Goal: Task Accomplishment & Management: Manage account settings

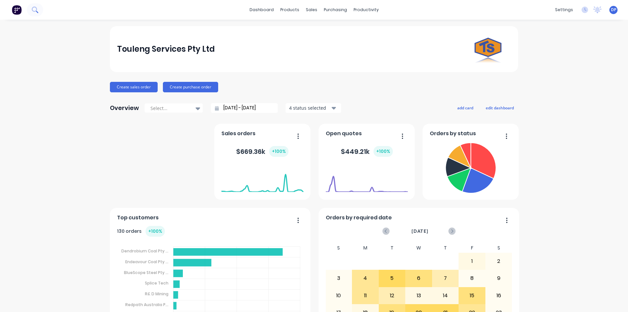
click at [33, 10] on icon at bounding box center [35, 10] width 6 height 6
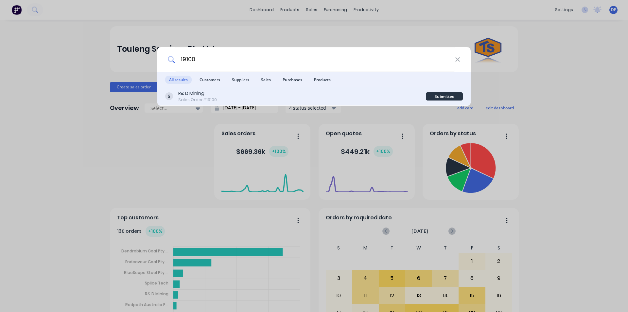
type input "19100"
click at [234, 100] on div "R& D Mining Sales Order #19100" at bounding box center [295, 96] width 261 height 13
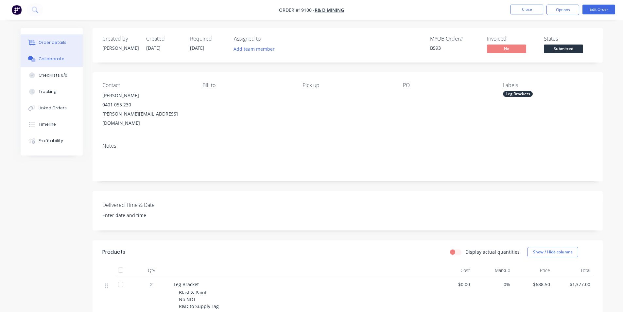
click at [69, 65] on button "Collaborate" at bounding box center [52, 59] width 62 height 16
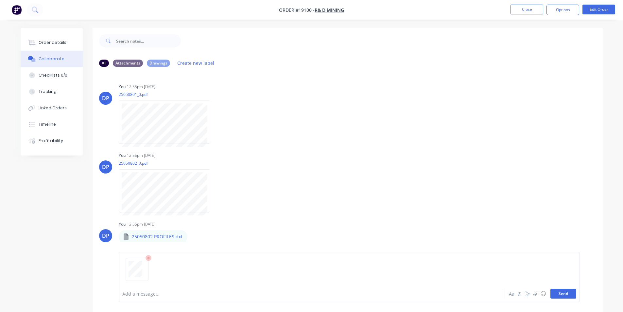
click at [557, 291] on button "Send" at bounding box center [563, 293] width 26 height 10
click at [557, 294] on button "Send" at bounding box center [563, 293] width 26 height 10
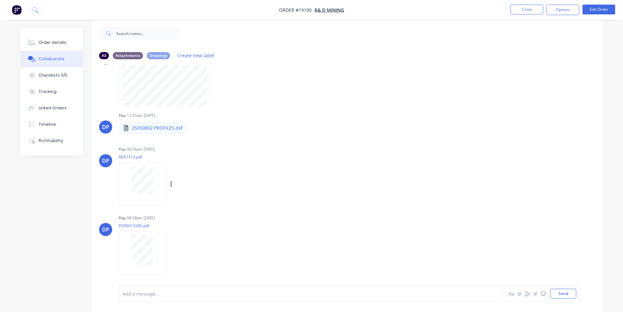
scroll to position [10, 0]
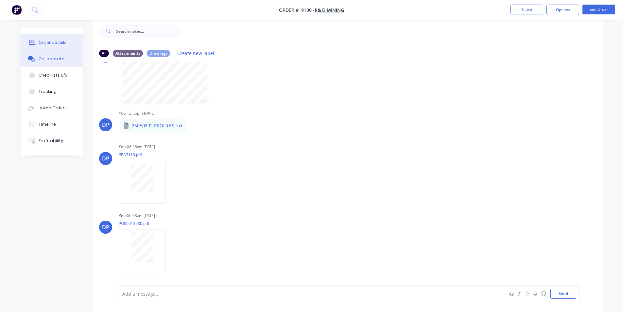
click at [55, 42] on div "Order details" at bounding box center [53, 43] width 28 height 6
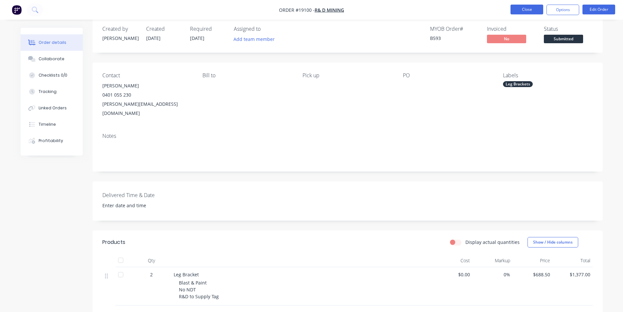
click at [530, 12] on button "Close" at bounding box center [526, 10] width 33 height 10
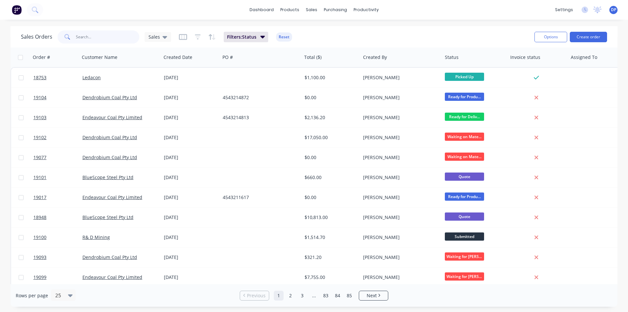
click at [110, 38] on input "text" at bounding box center [108, 36] width 64 height 13
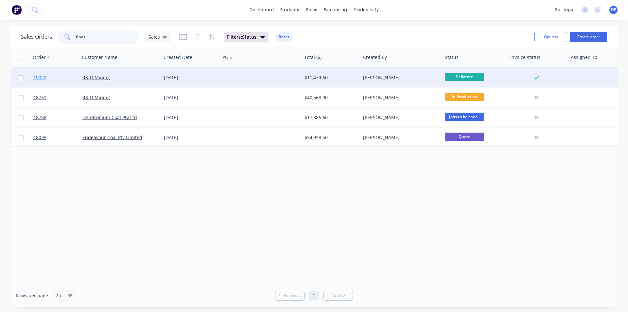
type input "fines"
click at [37, 76] on span "19022" at bounding box center [39, 77] width 13 height 7
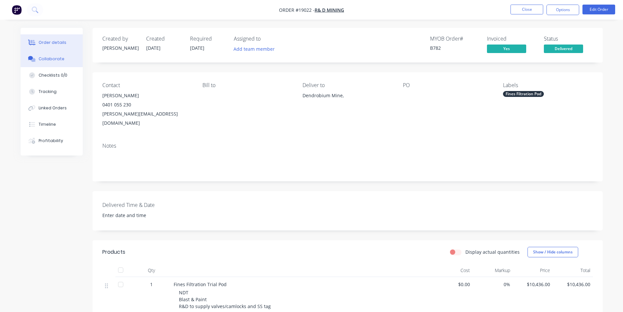
click at [55, 62] on button "Collaborate" at bounding box center [52, 59] width 62 height 16
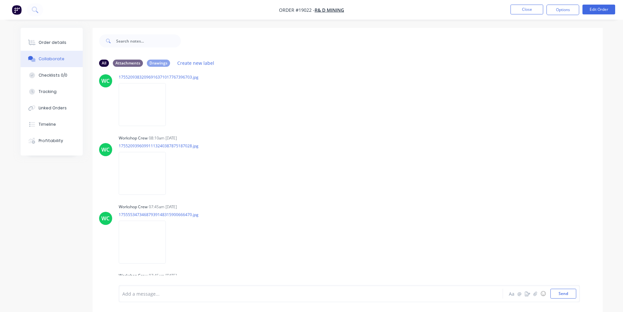
scroll to position [1406, 0]
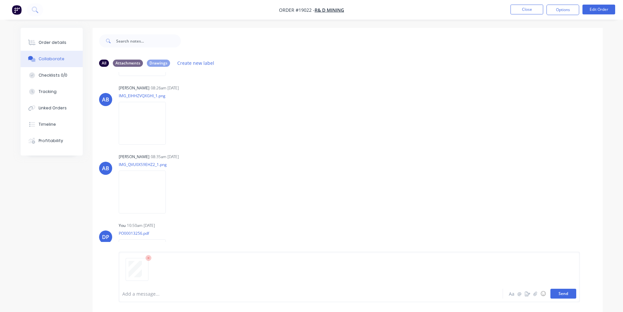
click at [559, 290] on button "Send" at bounding box center [563, 293] width 26 height 10
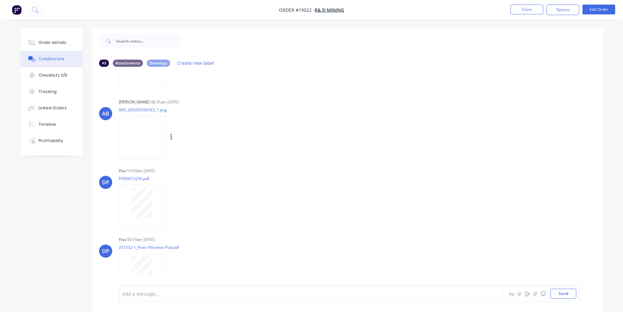
scroll to position [1474, 0]
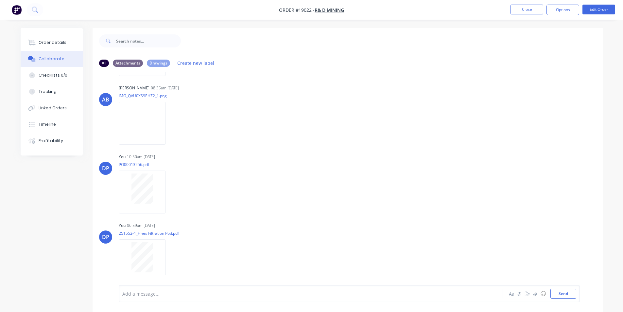
click at [17, 8] on img "button" at bounding box center [17, 10] width 10 height 10
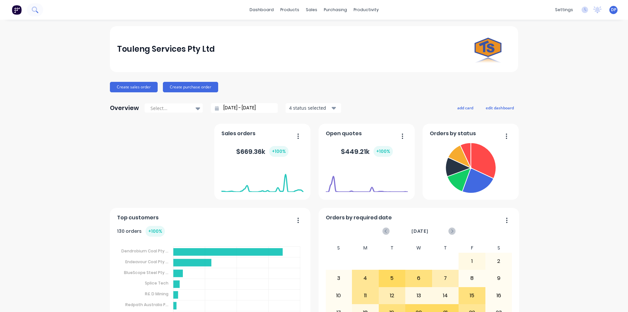
click at [40, 11] on button at bounding box center [35, 9] width 16 height 13
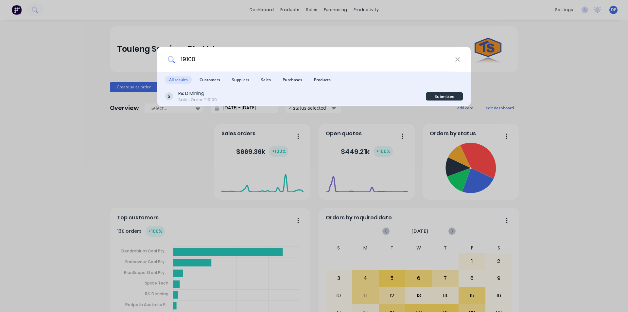
type input "19100"
click at [205, 97] on div "Sales Order #19100" at bounding box center [197, 100] width 39 height 6
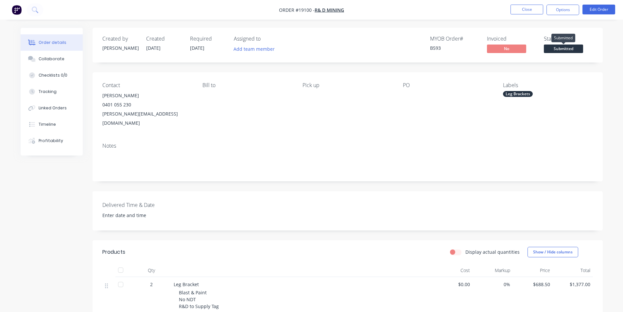
click at [550, 46] on span "Submitted" at bounding box center [563, 48] width 39 height 8
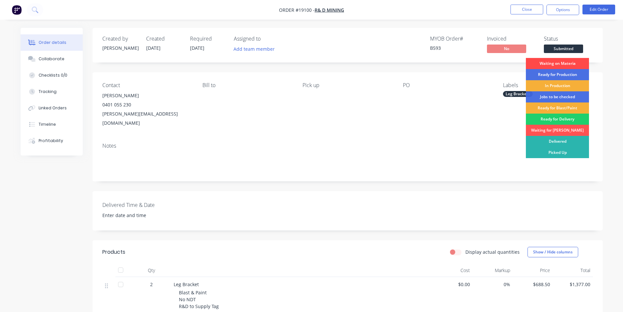
click at [563, 64] on div "Waiting on Materia" at bounding box center [557, 63] width 63 height 11
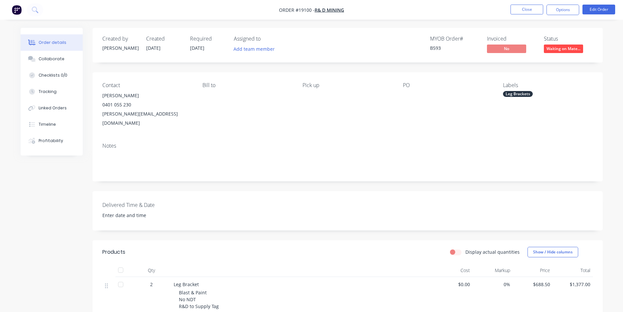
click at [19, 8] on img "button" at bounding box center [17, 10] width 10 height 10
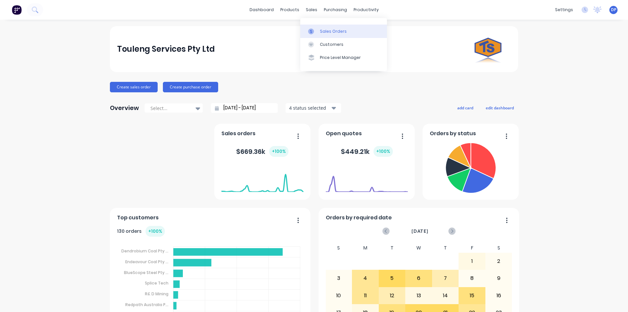
click at [334, 32] on div "Sales Orders" at bounding box center [333, 31] width 27 height 6
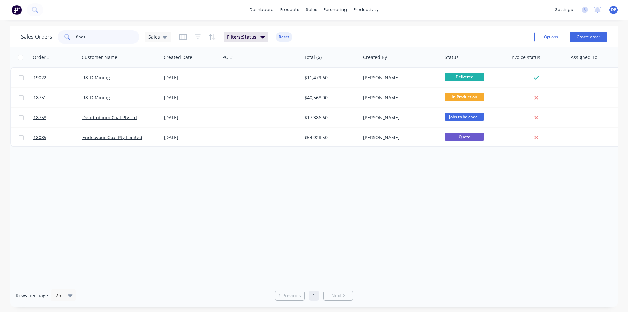
drag, startPoint x: 112, startPoint y: 39, endPoint x: 61, endPoint y: 38, distance: 50.0
click at [61, 38] on div "fines" at bounding box center [99, 36] width 82 height 13
type input "AFC"
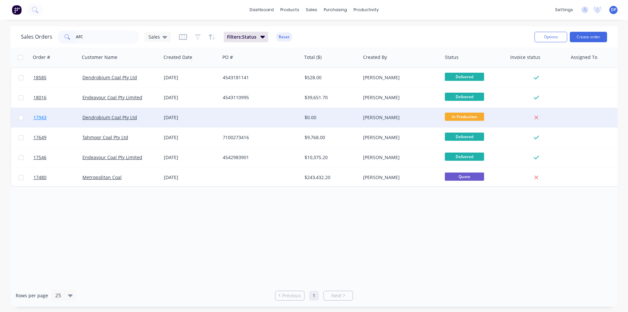
click at [38, 116] on span "17943" at bounding box center [39, 117] width 13 height 7
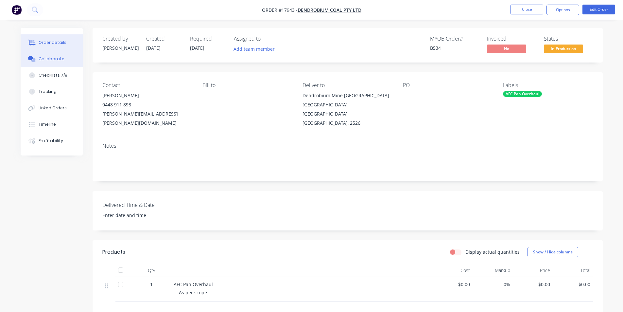
click at [54, 57] on div "Collaborate" at bounding box center [52, 59] width 26 height 6
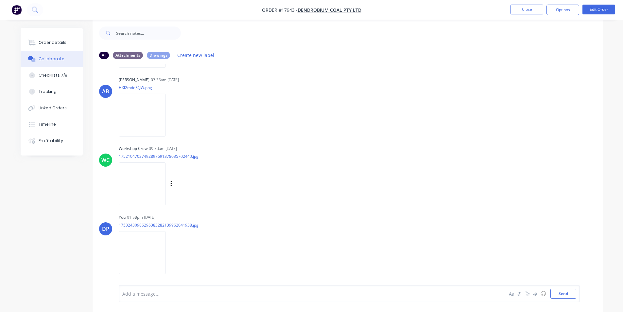
scroll to position [10, 0]
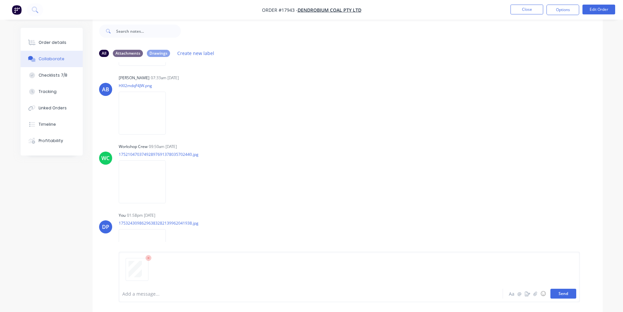
click at [567, 295] on button "Send" at bounding box center [563, 293] width 26 height 10
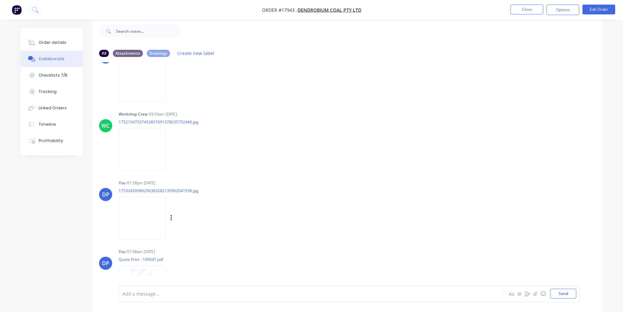
scroll to position [4975, 0]
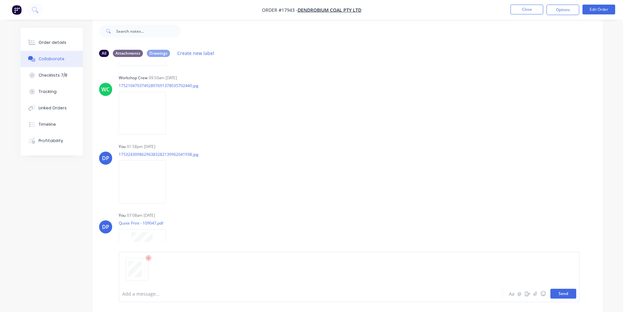
click at [564, 292] on button "Send" at bounding box center [563, 293] width 26 height 10
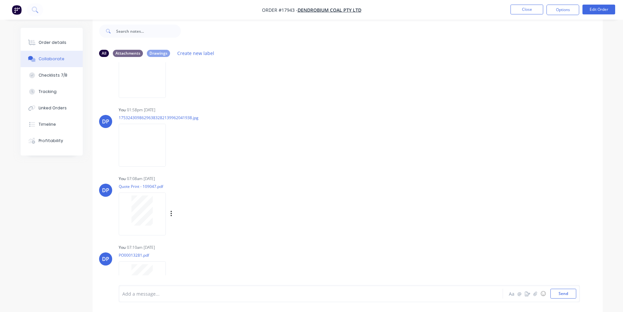
scroll to position [5043, 0]
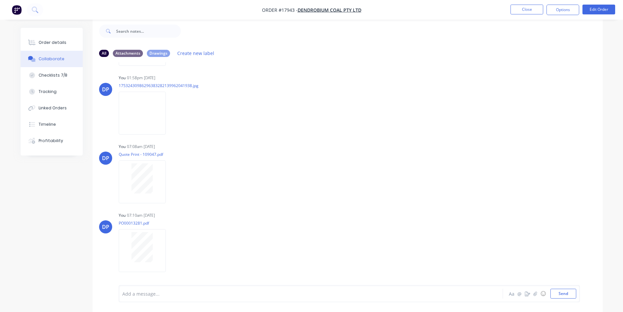
click at [19, 7] on img "button" at bounding box center [17, 10] width 10 height 10
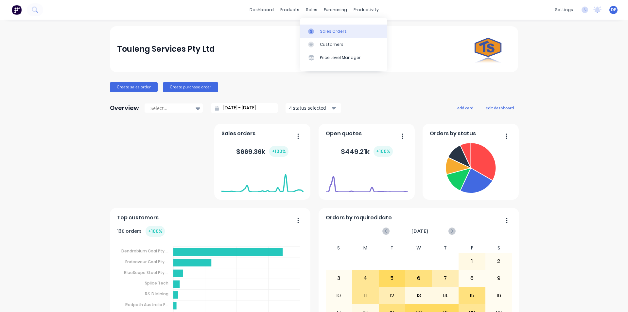
click at [321, 32] on div "Sales Orders" at bounding box center [333, 31] width 27 height 6
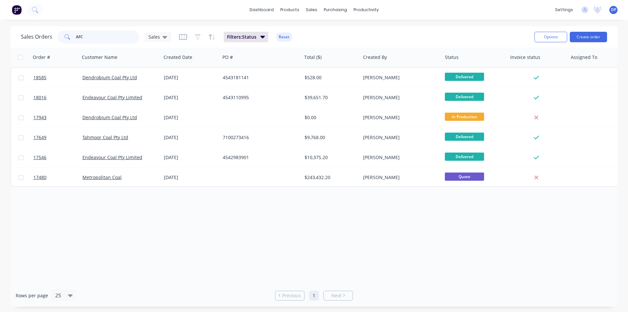
drag, startPoint x: 45, startPoint y: 38, endPoint x: 30, endPoint y: 40, distance: 15.5
click at [30, 40] on div "Sales Orders AFC Sales" at bounding box center [96, 36] width 150 height 13
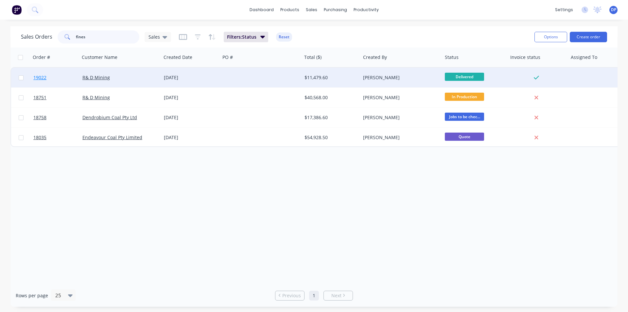
type input "fines"
click at [40, 76] on span "19022" at bounding box center [39, 77] width 13 height 7
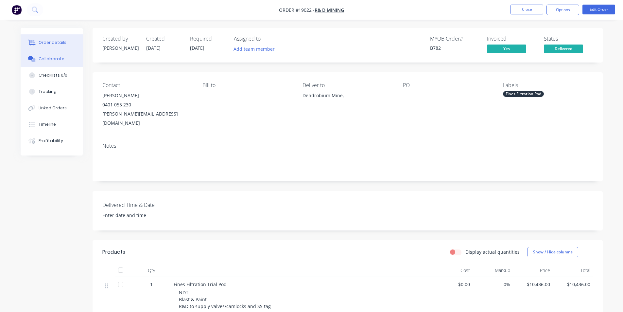
click at [49, 61] on div "Collaborate" at bounding box center [52, 59] width 26 height 6
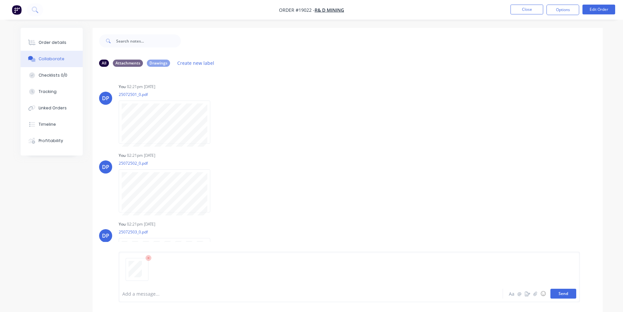
click at [565, 294] on button "Send" at bounding box center [563, 293] width 26 height 10
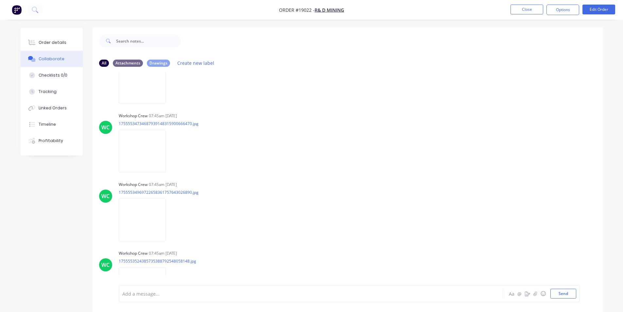
scroll to position [1053, 0]
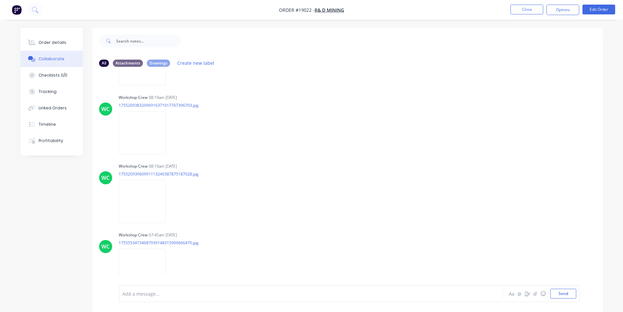
click at [17, 11] on img "button" at bounding box center [17, 10] width 10 height 10
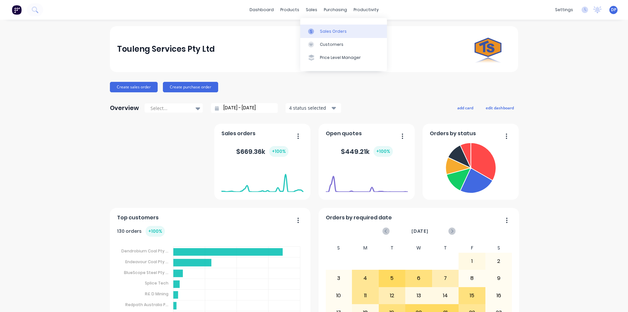
click at [333, 33] on div "Sales Orders" at bounding box center [333, 31] width 27 height 6
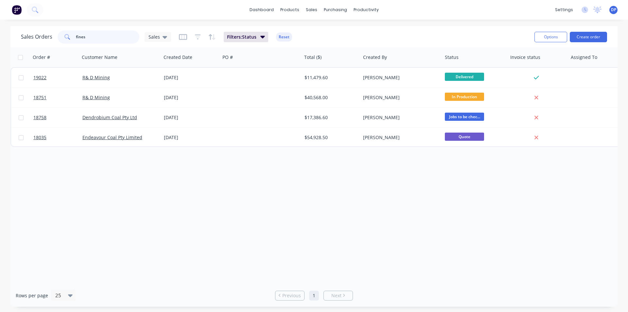
drag, startPoint x: 97, startPoint y: 40, endPoint x: 52, endPoint y: 37, distance: 44.9
click at [52, 37] on div "Sales Orders fines Sales" at bounding box center [96, 36] width 150 height 13
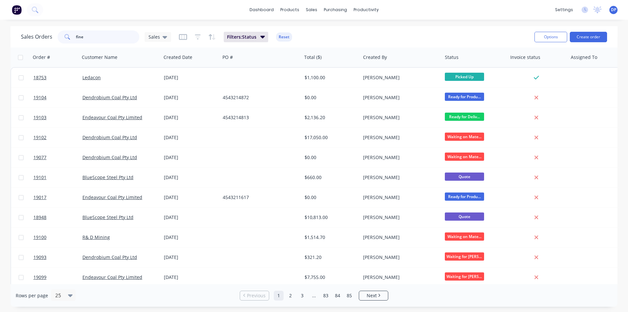
type input "fines"
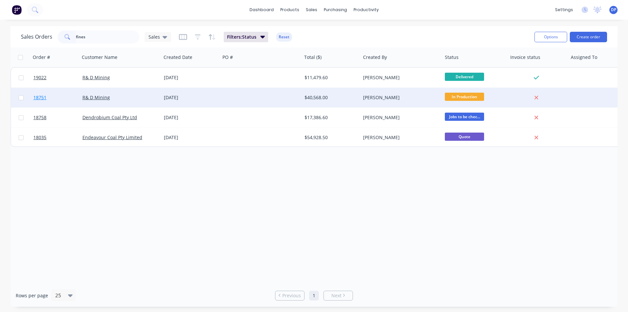
click at [42, 98] on span "18751" at bounding box center [39, 97] width 13 height 7
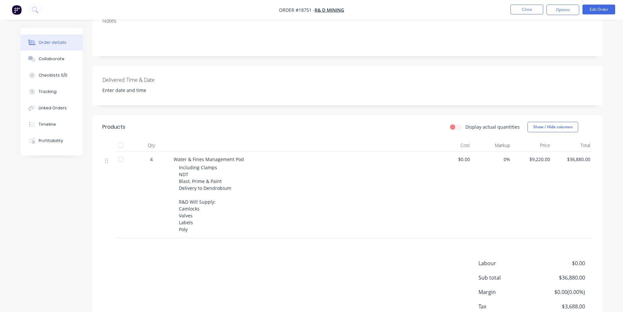
scroll to position [131, 0]
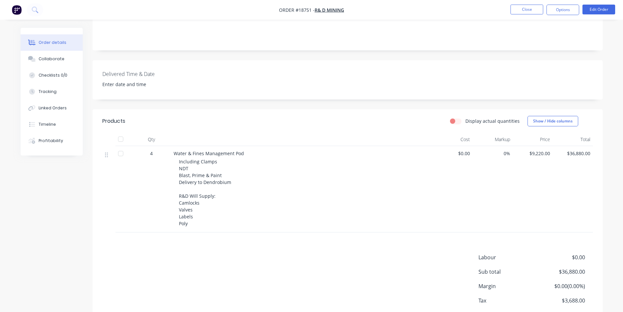
click at [20, 10] on img "button" at bounding box center [17, 10] width 10 height 10
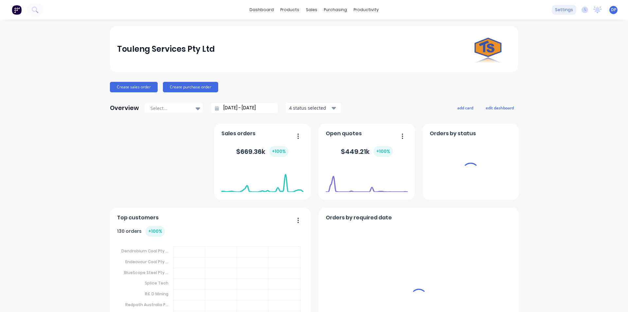
click at [565, 10] on div "settings" at bounding box center [564, 10] width 25 height 10
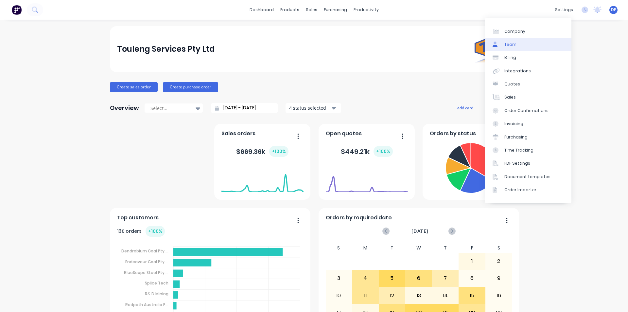
click at [518, 47] on link "Team" at bounding box center [528, 44] width 87 height 13
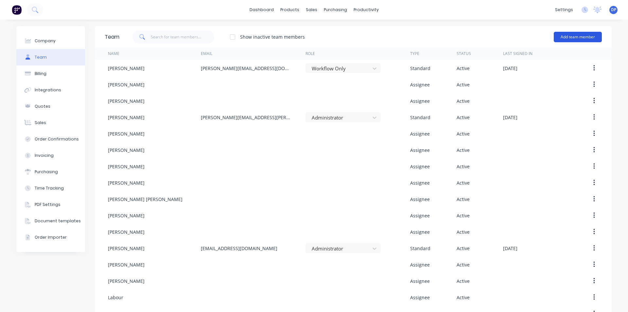
click at [564, 39] on button "Add team member" at bounding box center [578, 37] width 48 height 10
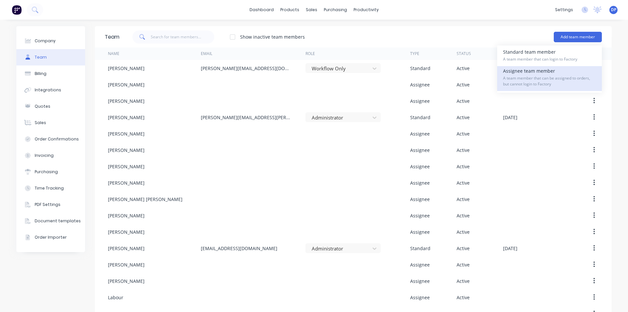
click at [536, 81] on span "A team member that can be assigned to orders, but cannot login to Factory" at bounding box center [549, 81] width 93 height 12
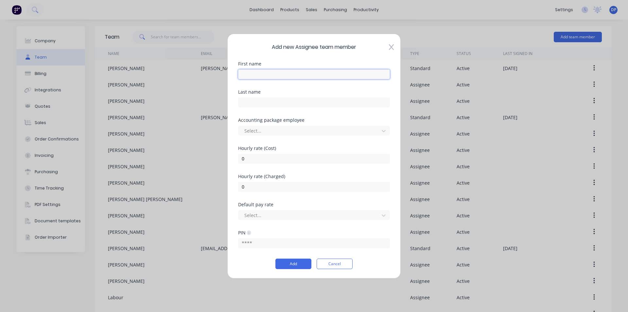
click at [275, 75] on input "text" at bounding box center [314, 74] width 152 height 10
type input "Ben"
type input "[PERSON_NAME]"
click at [296, 263] on button "Add" at bounding box center [293, 263] width 36 height 10
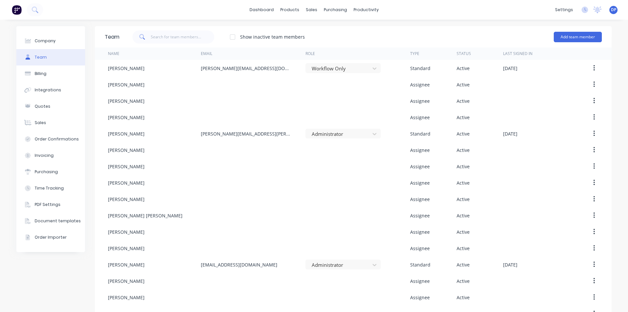
click at [17, 10] on img at bounding box center [17, 10] width 10 height 10
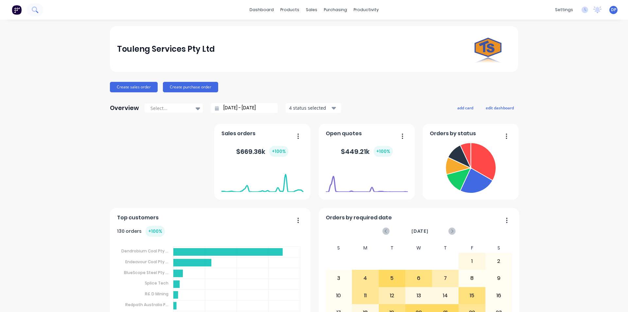
click at [29, 9] on button at bounding box center [35, 9] width 16 height 13
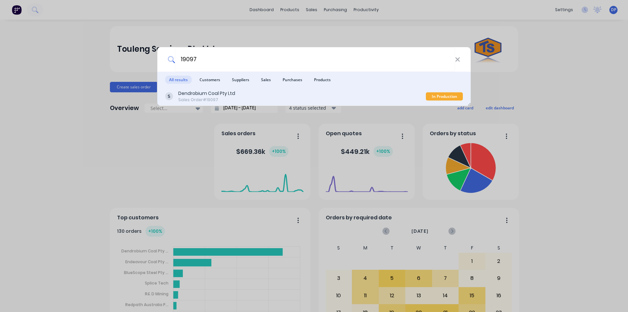
type input "19097"
click at [225, 97] on div "Sales Order #19097" at bounding box center [206, 100] width 57 height 6
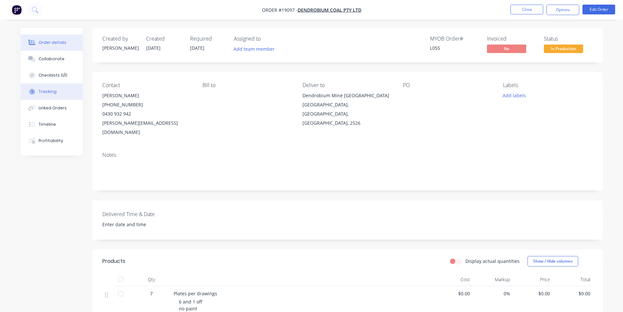
click at [69, 94] on button "Tracking" at bounding box center [52, 91] width 62 height 16
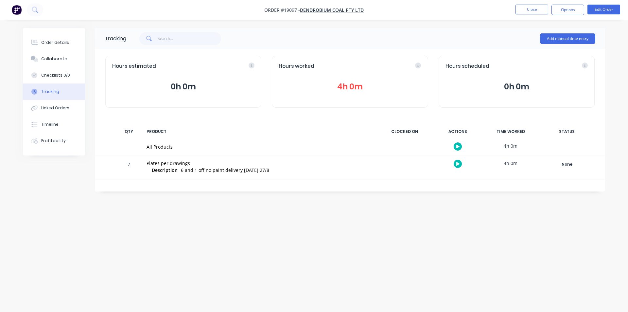
click at [344, 88] on button "4h 0m" at bounding box center [350, 86] width 142 height 12
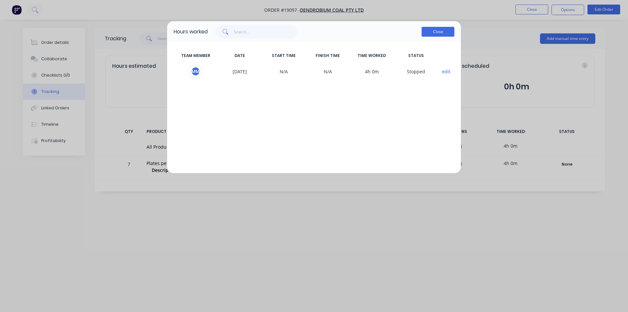
click at [429, 34] on button "Close" at bounding box center [438, 32] width 33 height 10
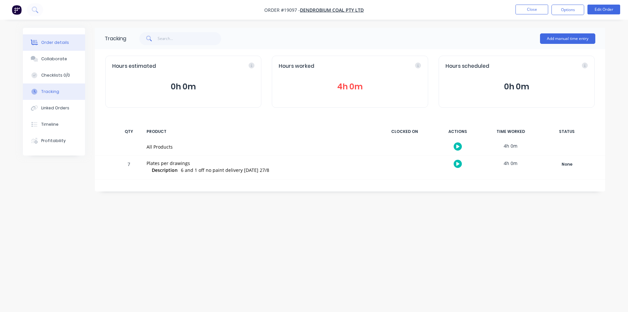
click at [68, 44] on button "Order details" at bounding box center [54, 42] width 62 height 16
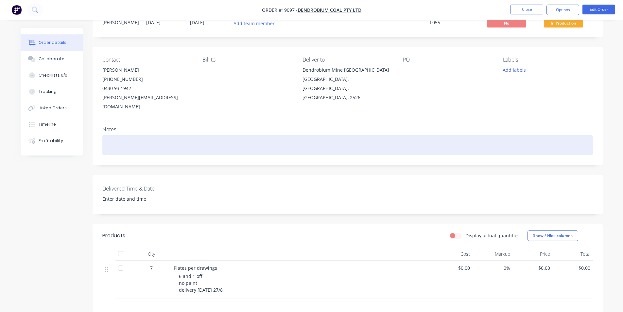
scroll to position [65, 0]
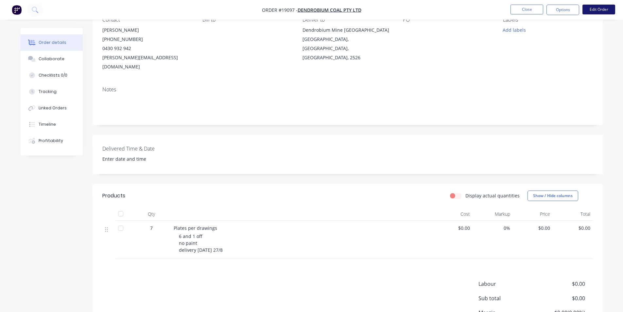
click at [606, 7] on button "Edit Order" at bounding box center [598, 10] width 33 height 10
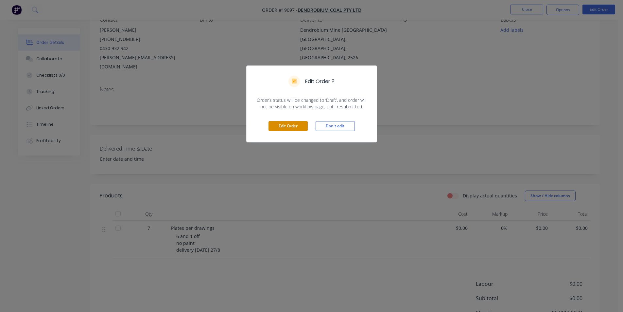
click at [280, 125] on button "Edit Order" at bounding box center [287, 126] width 39 height 10
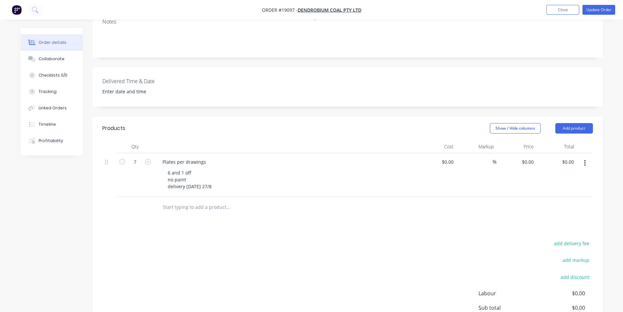
scroll to position [164, 0]
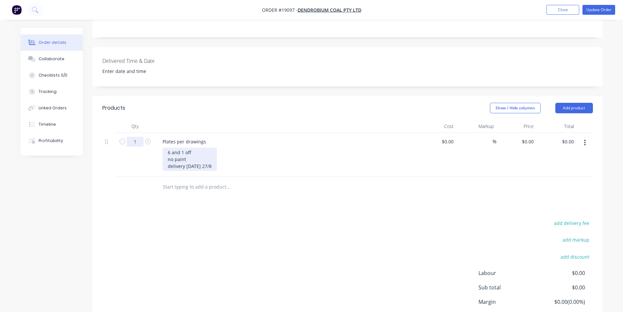
type input "1"
click at [206, 147] on div "6 and 1 off no paint delivery [DATE] 27/8" at bounding box center [190, 158] width 54 height 23
click at [171, 147] on div "6 and 1 off no paint delivery [DATE] 27/8" at bounding box center [190, 158] width 54 height 23
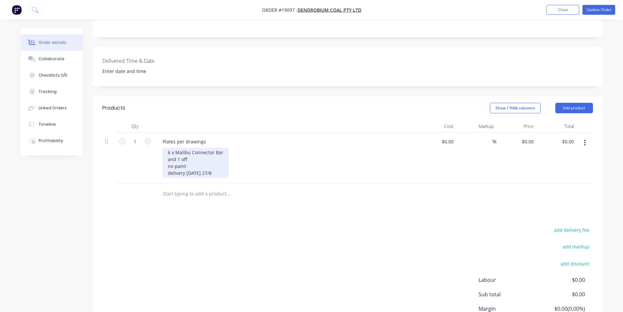
click at [180, 150] on div "6 x Malibu Connector Bar and 1 off no paint delivery [DATE] 27/8" at bounding box center [196, 162] width 66 height 30
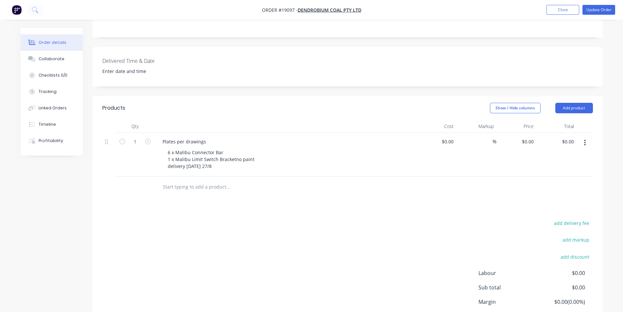
click at [317, 147] on div "6 x Malibu Connector Bar 1 x Malibu Limit Switch Bracket no paint delivery [DAT…" at bounding box center [288, 158] width 251 height 23
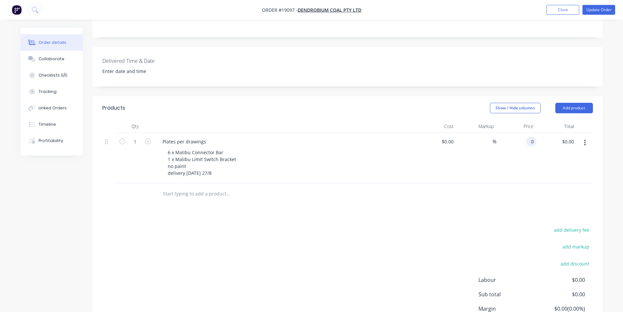
click at [533, 137] on input "0" at bounding box center [533, 141] width 8 height 9
type input "$560.00"
click at [510, 225] on div "add delivery fee add markup add discount Labour $0.00 Sub total $0.00 Margin $0…" at bounding box center [347, 288] width 491 height 126
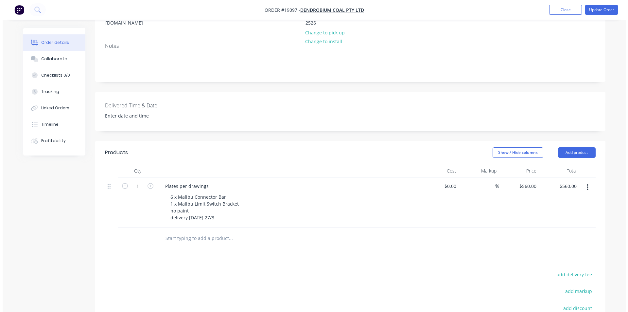
scroll to position [0, 0]
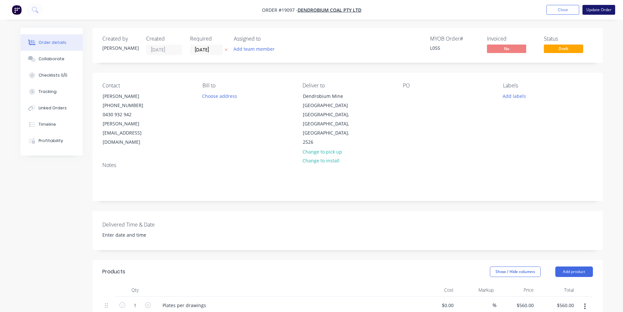
click at [597, 12] on button "Update Order" at bounding box center [598, 10] width 33 height 10
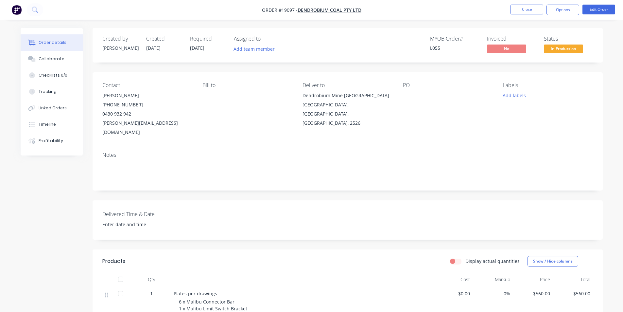
click at [573, 4] on nav "Order #19097 - Dendrobium Coal Pty Ltd Close Options Edit Order" at bounding box center [311, 10] width 623 height 20
click at [571, 8] on button "Options" at bounding box center [562, 10] width 33 height 10
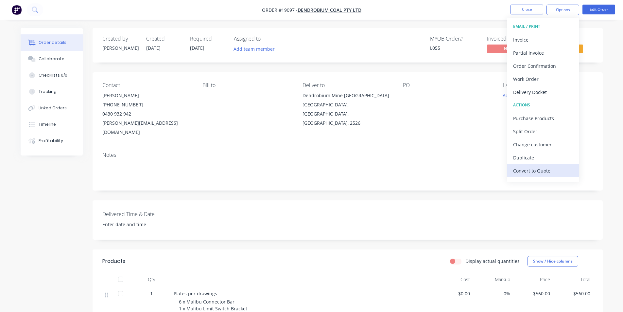
click at [547, 170] on div "Convert to Quote" at bounding box center [543, 170] width 60 height 9
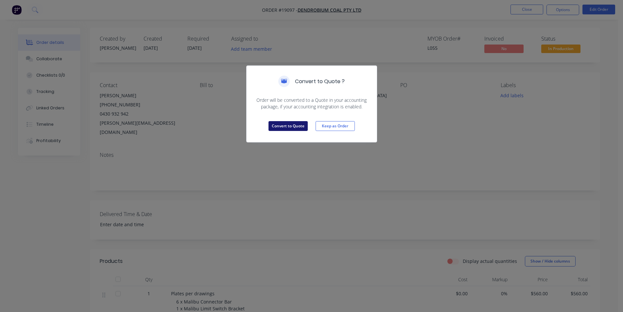
click at [291, 123] on button "Convert to Quote" at bounding box center [287, 126] width 39 height 10
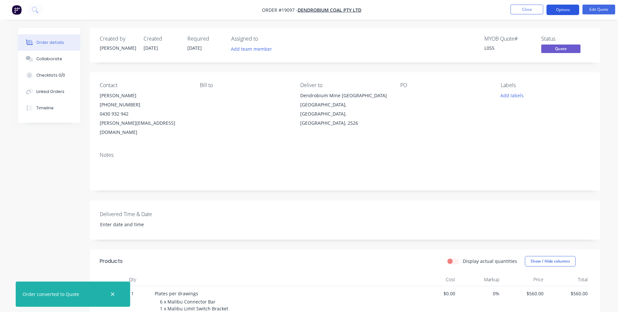
click at [562, 10] on button "Options" at bounding box center [562, 10] width 33 height 10
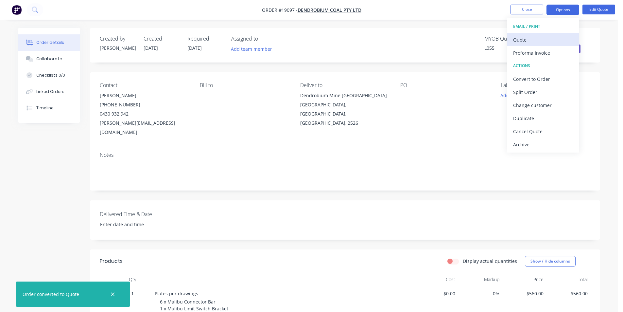
click at [526, 33] on button "Quote" at bounding box center [543, 39] width 72 height 13
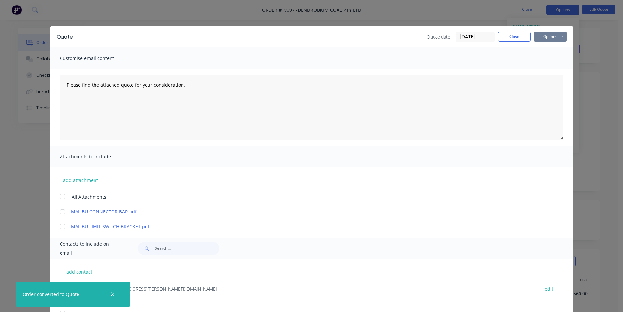
click at [545, 36] on button "Options" at bounding box center [550, 37] width 33 height 10
click at [548, 58] on button "Print" at bounding box center [555, 59] width 42 height 11
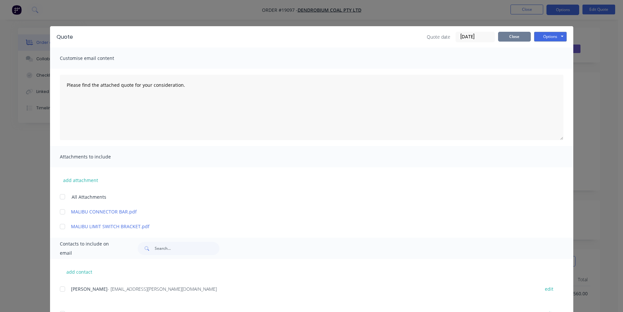
click at [507, 35] on button "Close" at bounding box center [514, 37] width 33 height 10
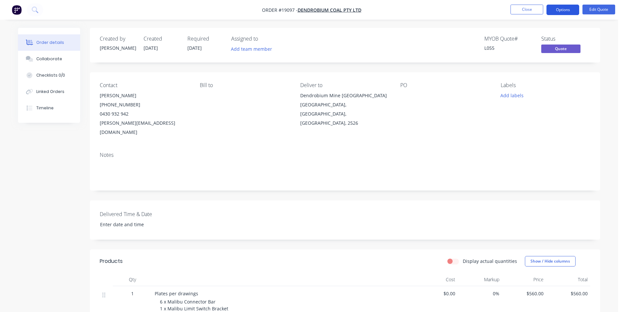
click at [561, 13] on button "Options" at bounding box center [562, 10] width 33 height 10
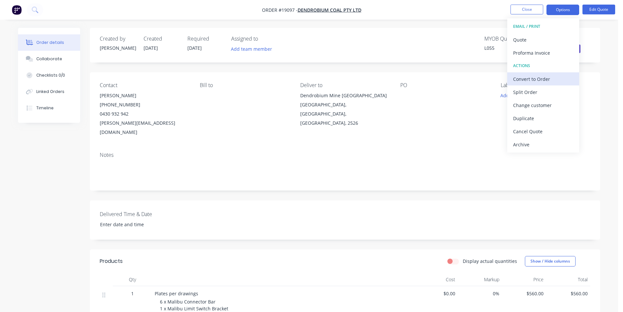
click at [543, 81] on div "Convert to Order" at bounding box center [543, 78] width 60 height 9
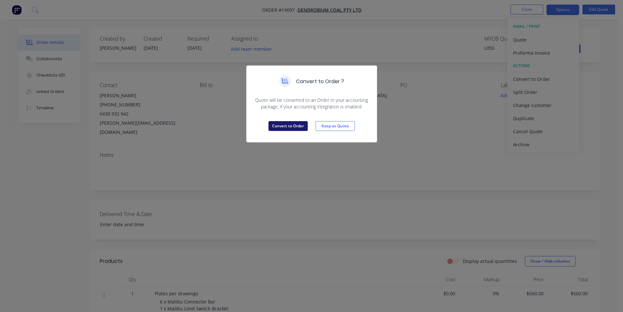
click at [274, 126] on button "Convert to Order" at bounding box center [287, 126] width 39 height 10
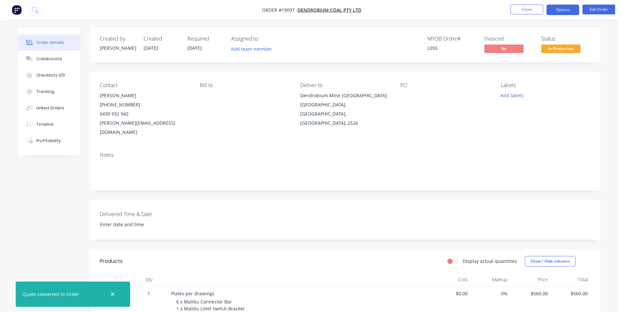
click at [570, 9] on button "Options" at bounding box center [562, 10] width 33 height 10
click at [444, 99] on div at bounding box center [441, 95] width 82 height 9
click at [569, 52] on span "In Production" at bounding box center [560, 48] width 39 height 8
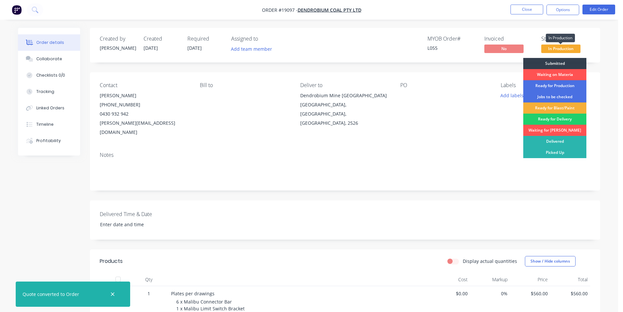
click at [569, 52] on span "In Production" at bounding box center [560, 48] width 39 height 8
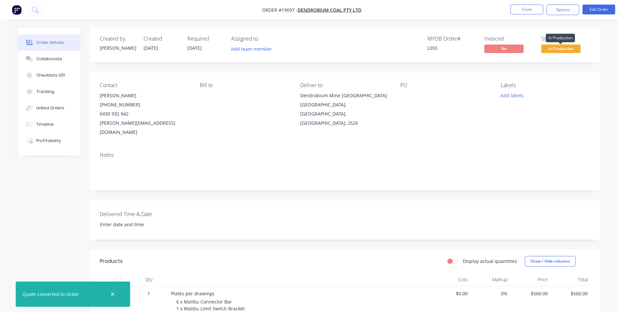
click at [563, 47] on span "In Production" at bounding box center [560, 48] width 39 height 8
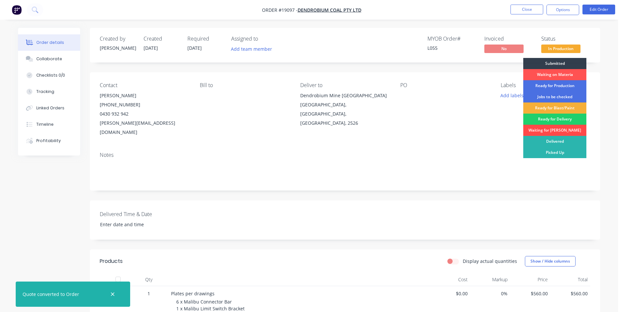
click at [563, 132] on div "Waiting for [PERSON_NAME]" at bounding box center [554, 130] width 63 height 11
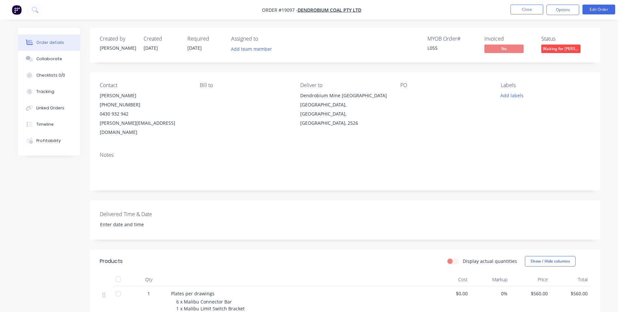
click at [15, 9] on img "button" at bounding box center [17, 10] width 10 height 10
